Goal: Task Accomplishment & Management: Use online tool/utility

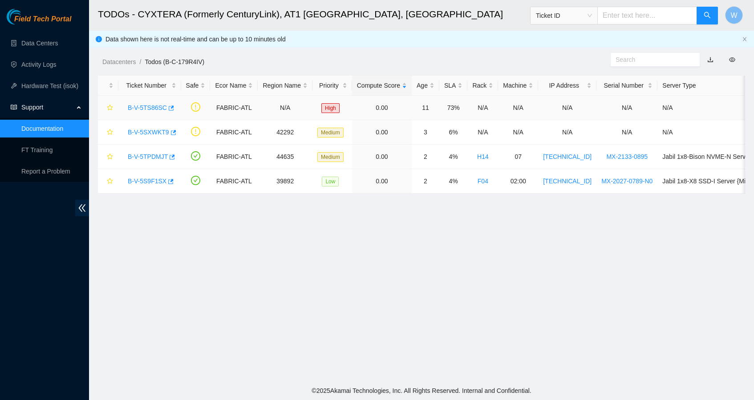
click at [157, 108] on link "B-V-5TS86SC" at bounding box center [147, 107] width 39 height 7
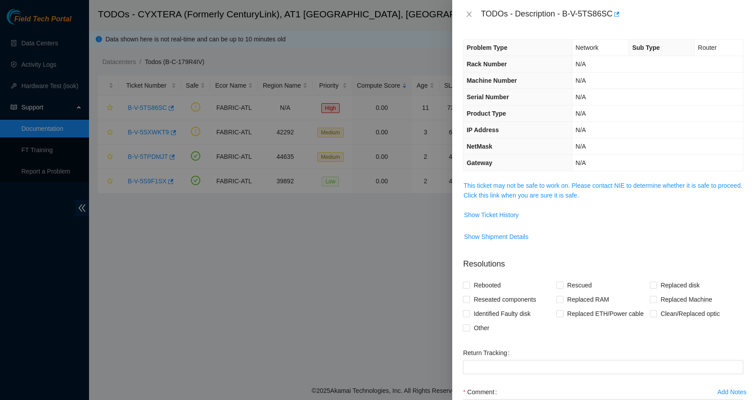
click at [596, 191] on span "This ticket may not be safe to work on. Please contact NIE to determine whether…" at bounding box center [602, 191] width 279 height 20
click at [593, 182] on link "This ticket may not be safe to work on. Please contact NIE to determine whether…" at bounding box center [602, 190] width 279 height 17
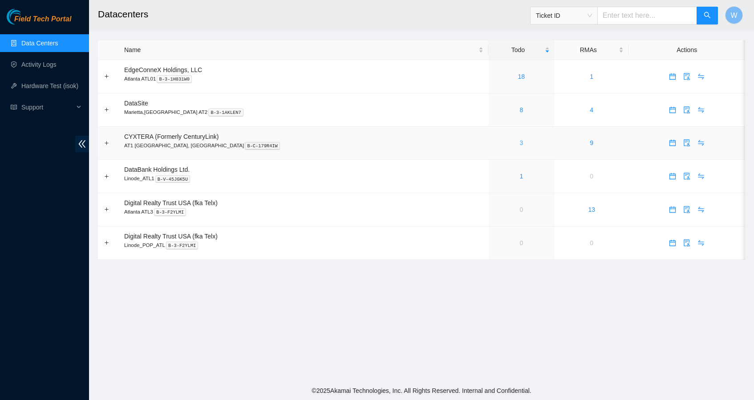
click at [519, 139] on link "3" at bounding box center [521, 142] width 4 height 7
